Goal: Navigation & Orientation: Find specific page/section

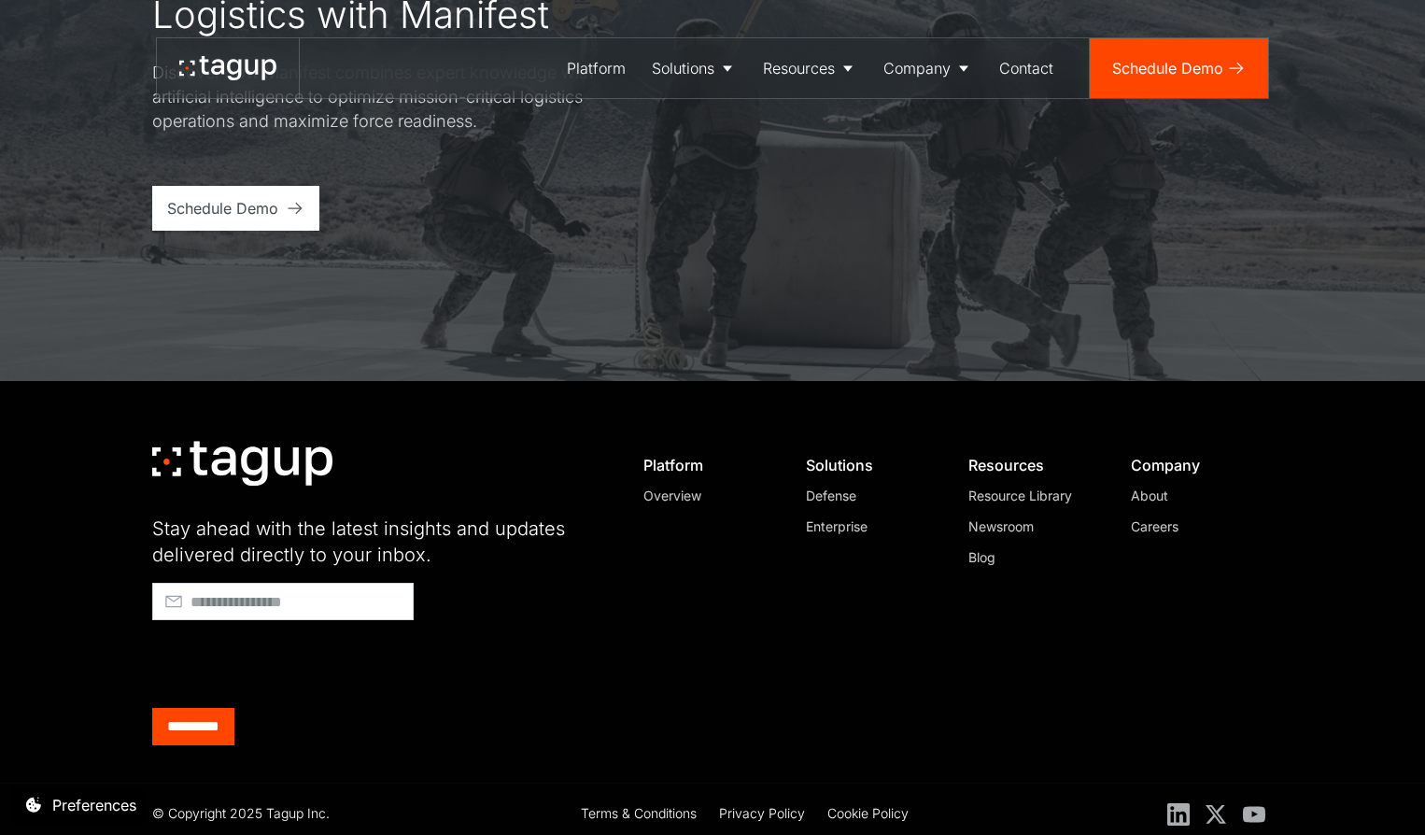
click at [1028, 69] on div "Contact" at bounding box center [1026, 68] width 54 height 22
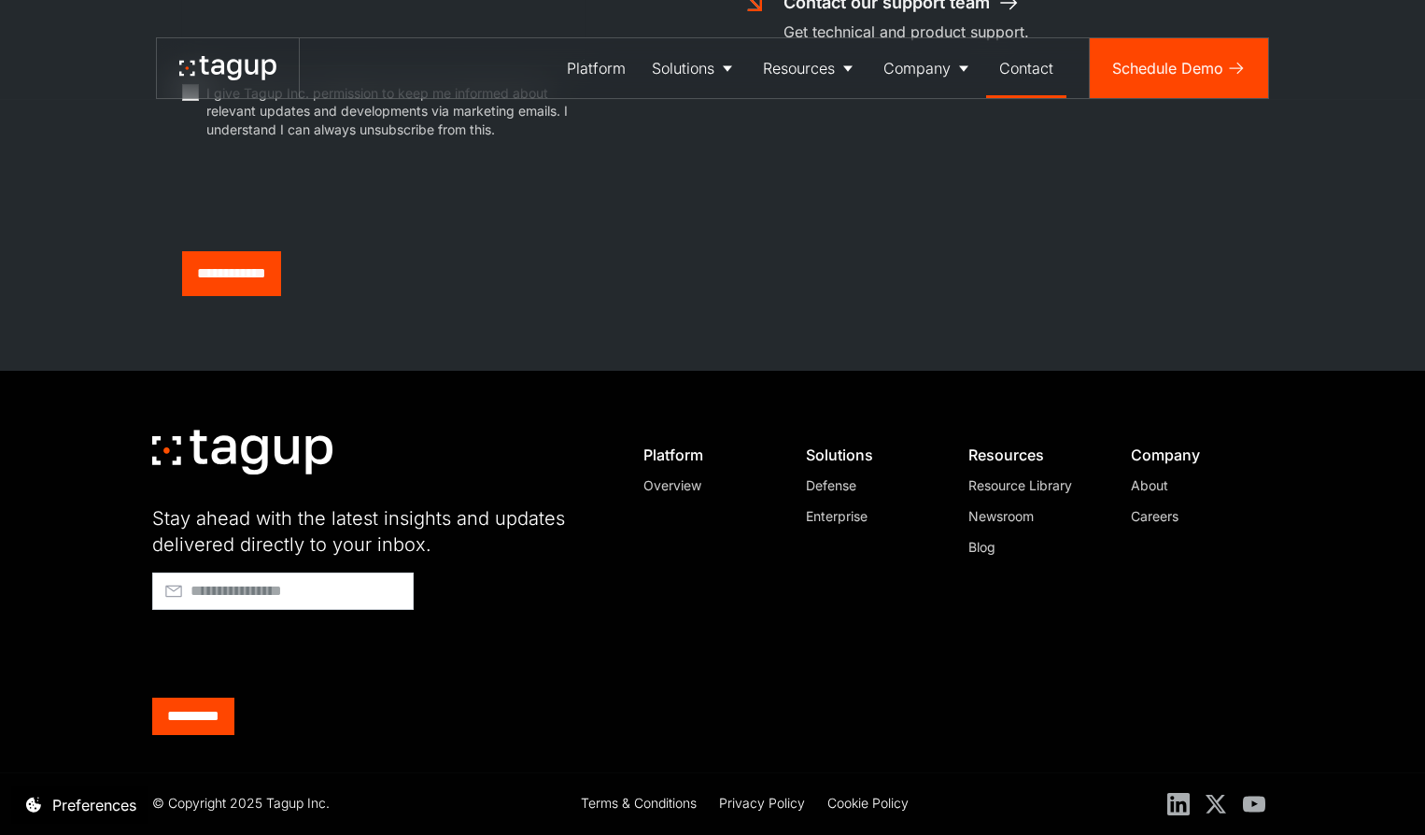
scroll to position [1016, 0]
click at [1141, 482] on div "About" at bounding box center [1194, 485] width 127 height 20
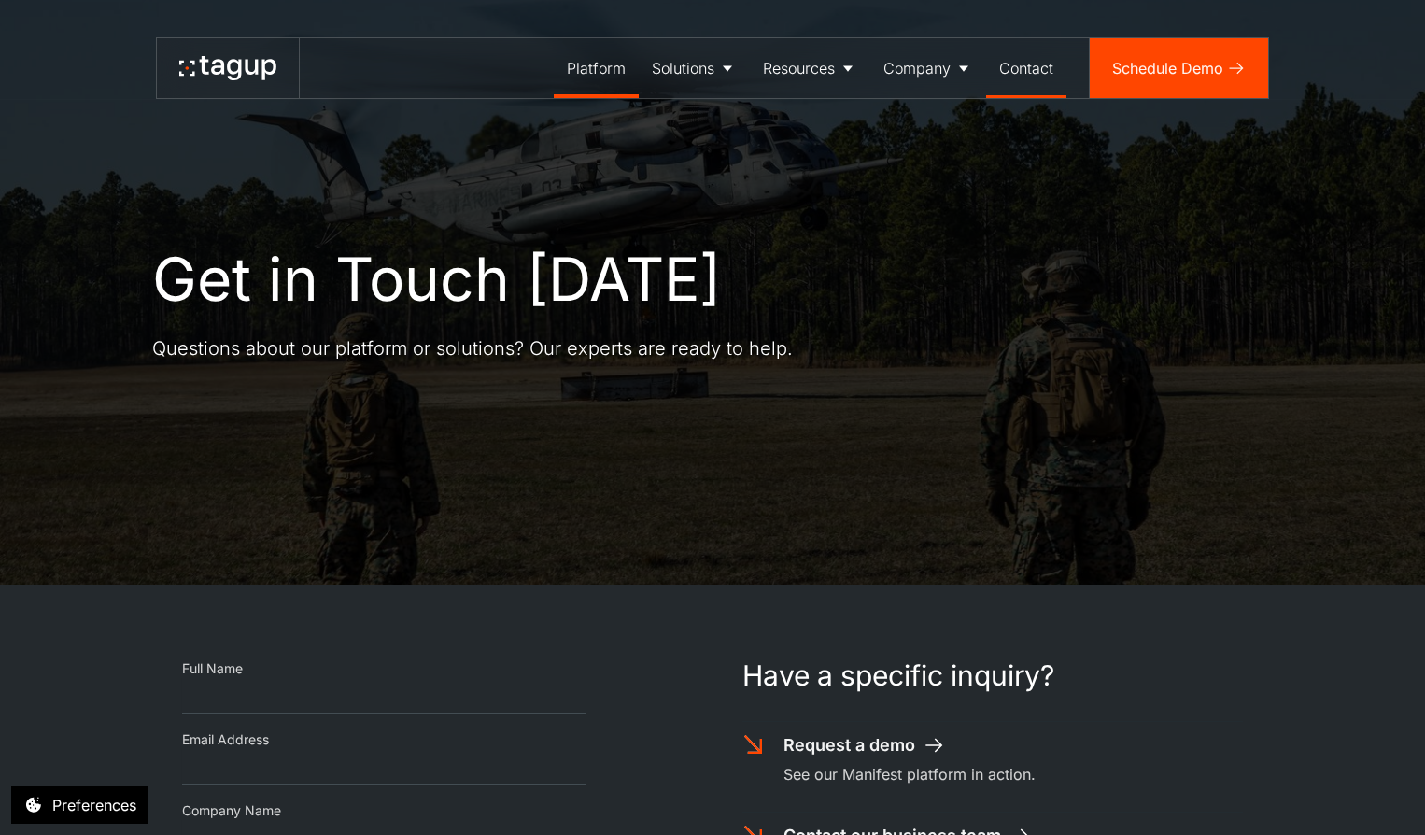
scroll to position [0, 0]
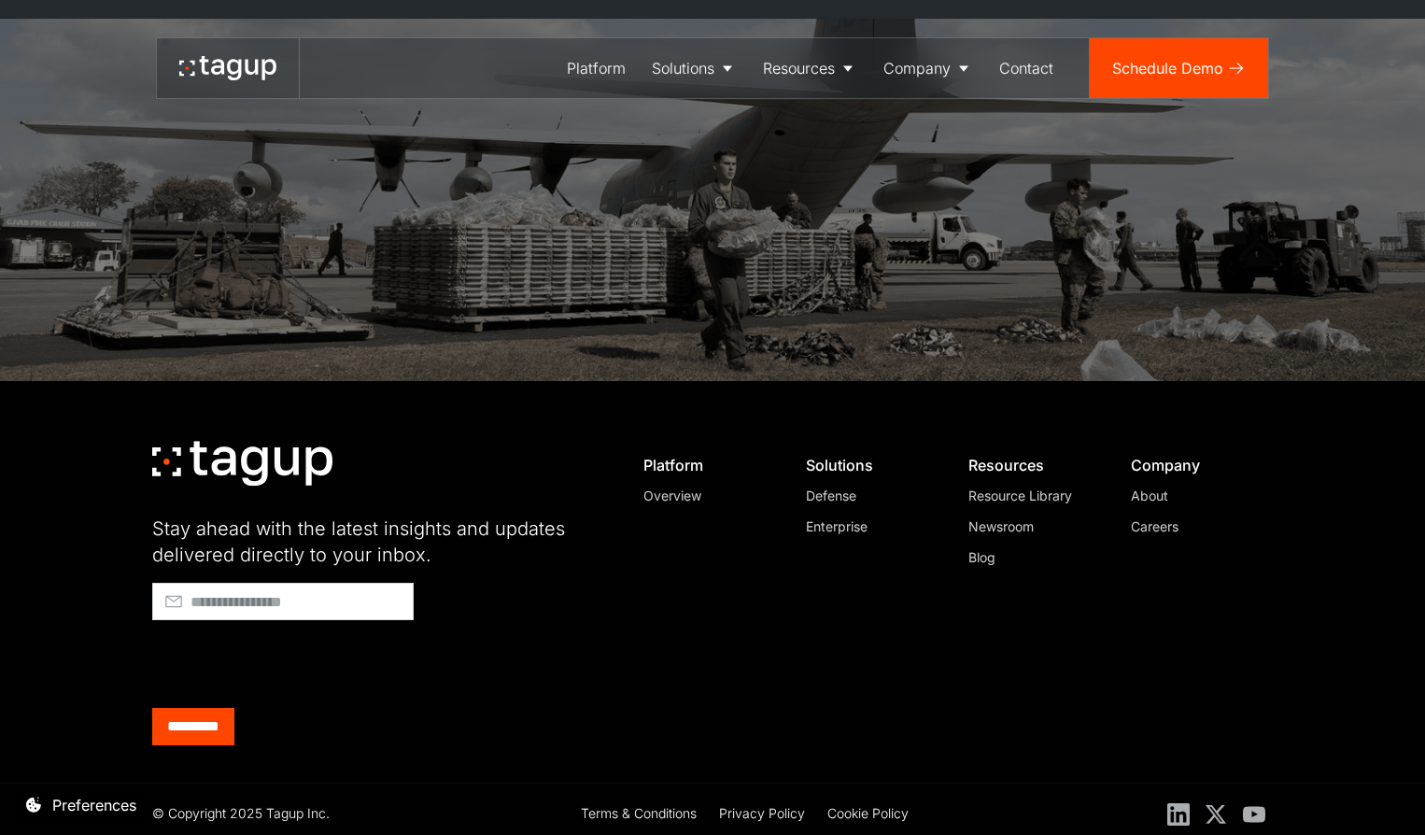
scroll to position [5415, 0]
click at [1141, 486] on div "About" at bounding box center [1194, 496] width 127 height 20
